Goal: Navigation & Orientation: Find specific page/section

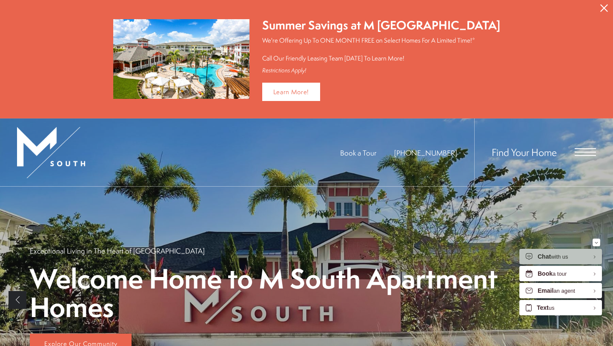
click at [605, 11] on icon "Close Alert" at bounding box center [604, 8] width 8 height 8
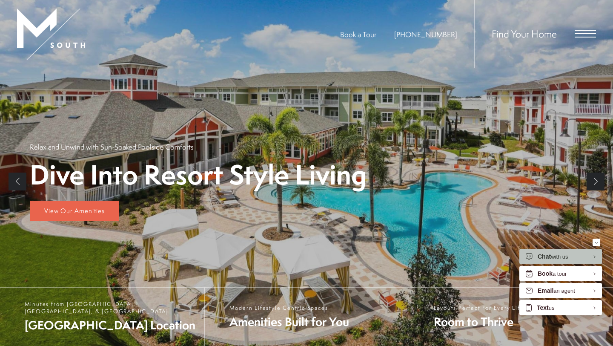
click at [512, 37] on span "Find Your Home" at bounding box center [524, 34] width 65 height 14
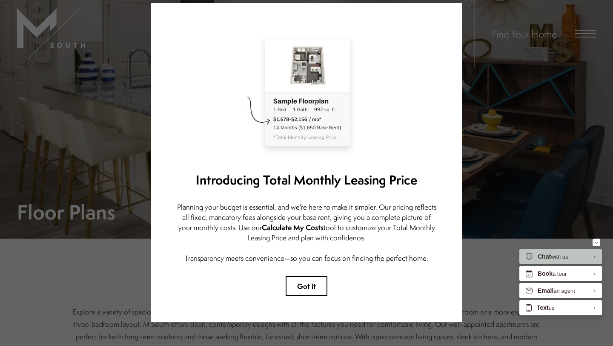
scroll to position [41, 0]
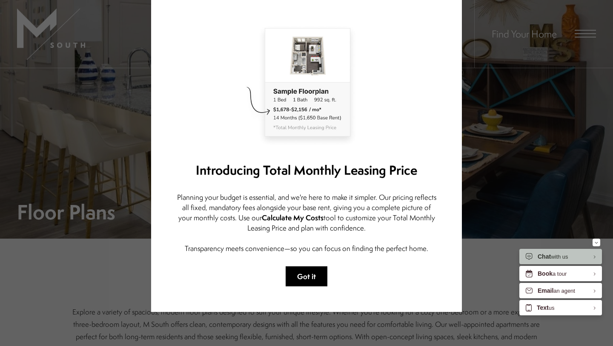
click at [313, 280] on button "Got it" at bounding box center [307, 276] width 42 height 20
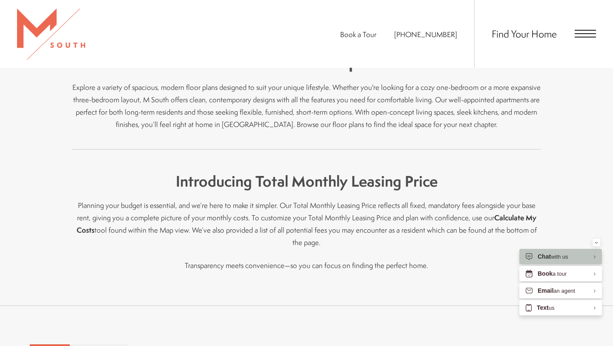
scroll to position [0, 0]
